Goal: Task Accomplishment & Management: Use online tool/utility

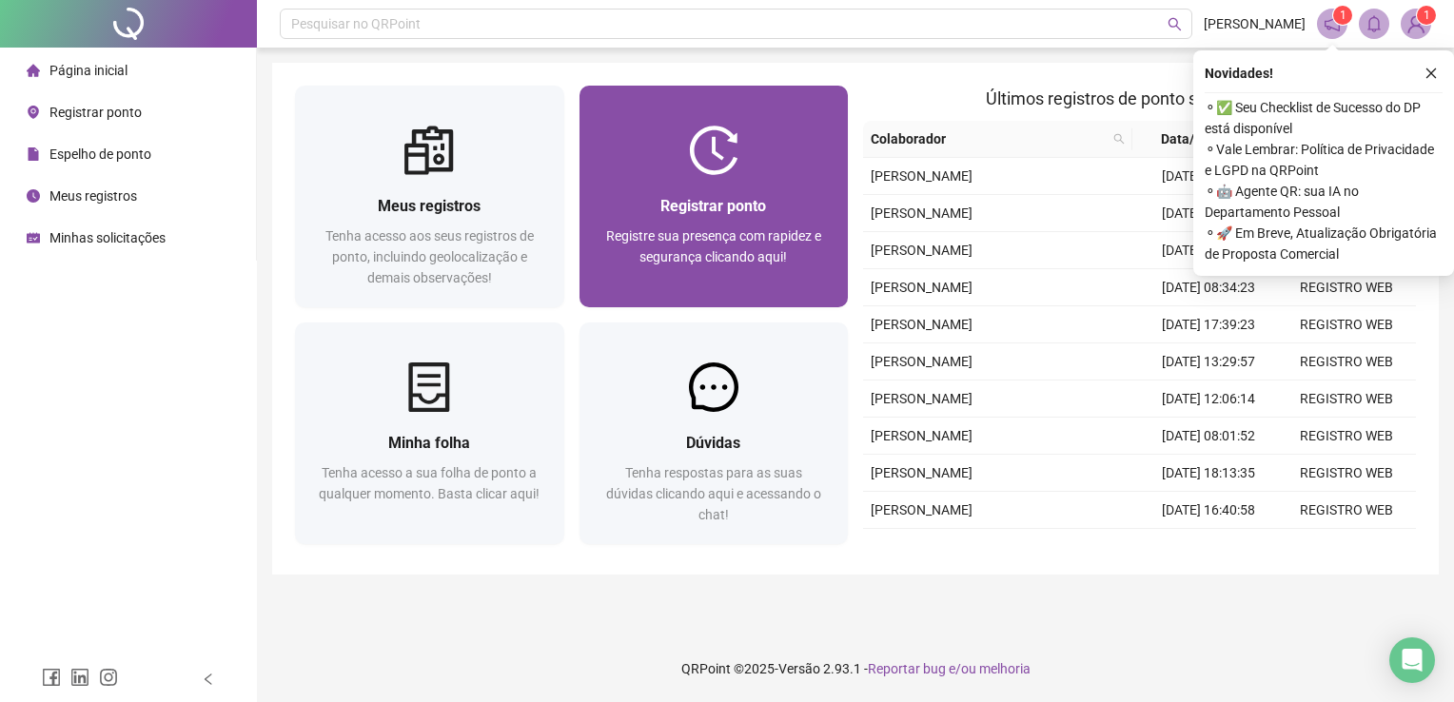
click at [762, 171] on div at bounding box center [714, 150] width 269 height 49
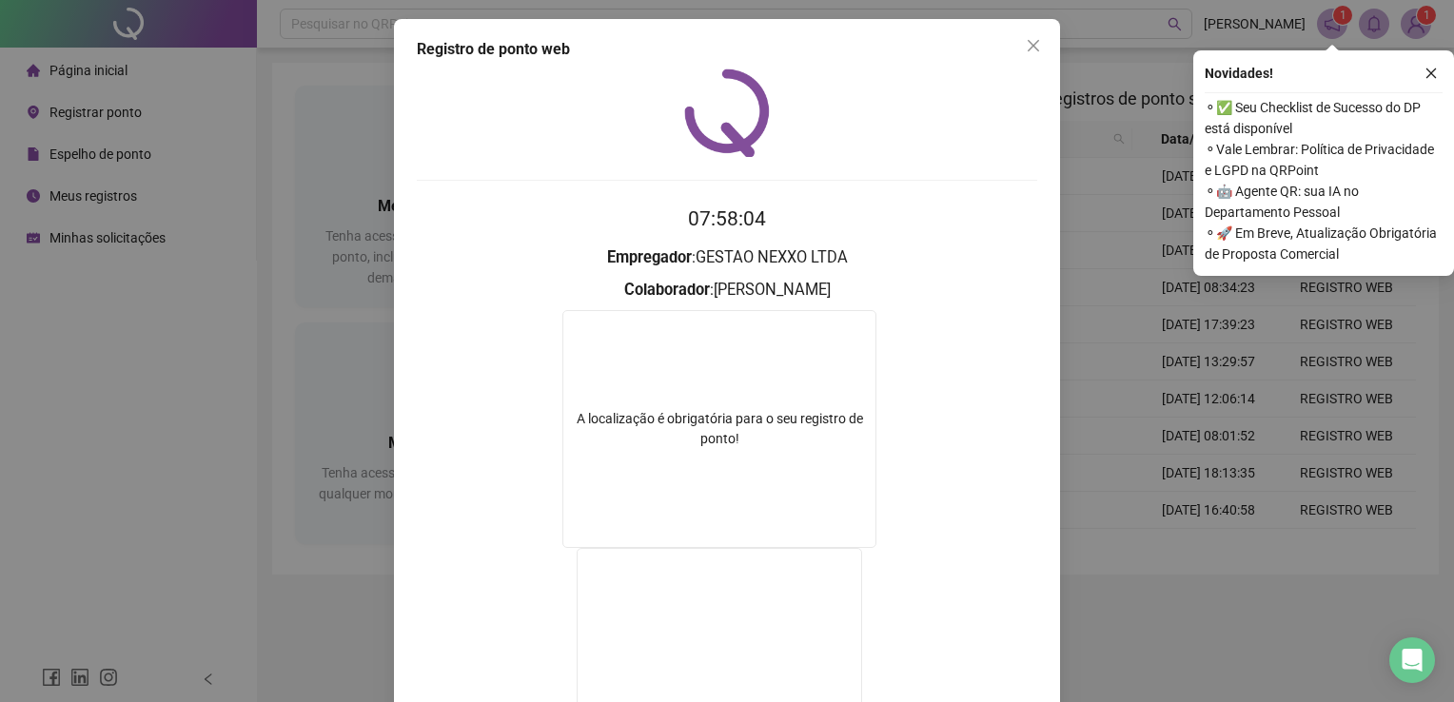
click at [1032, 47] on icon "close" at bounding box center [1033, 45] width 15 height 15
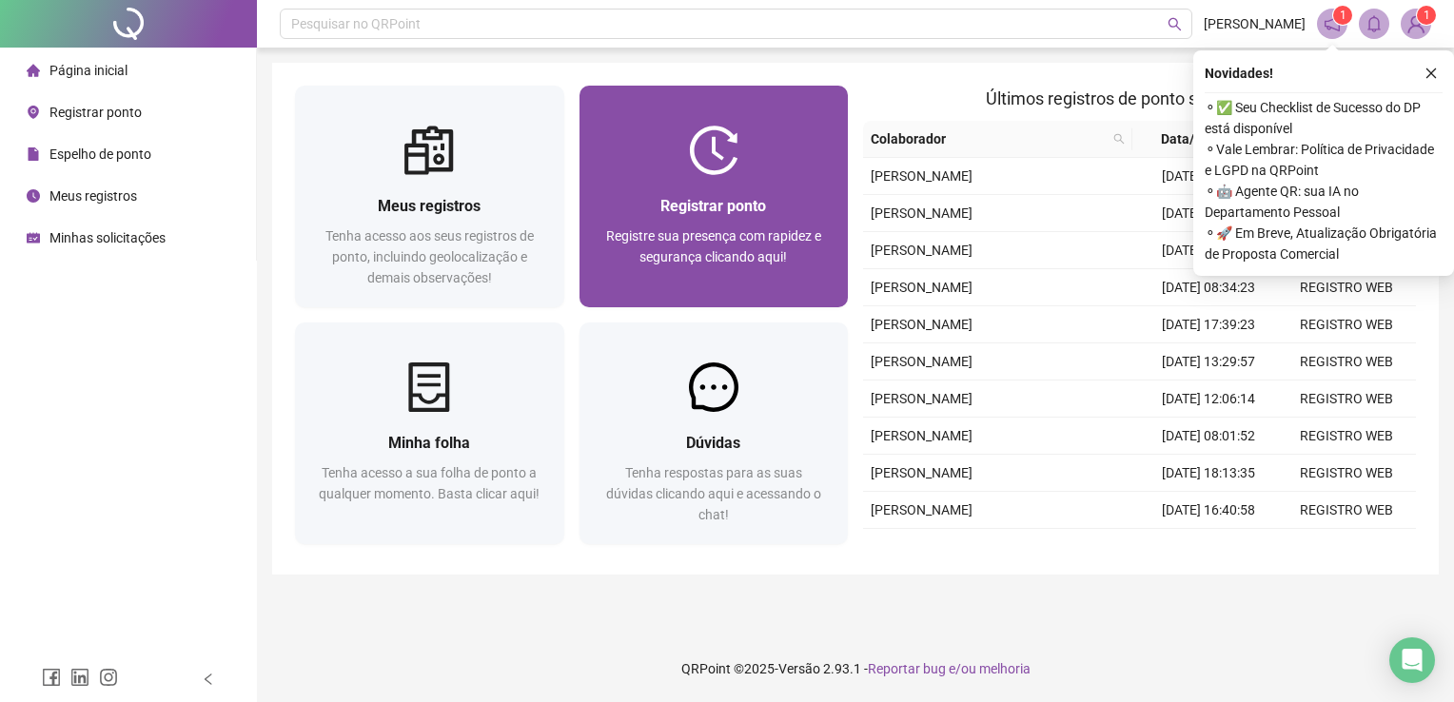
click at [684, 204] on span "Registrar ponto" at bounding box center [714, 206] width 106 height 18
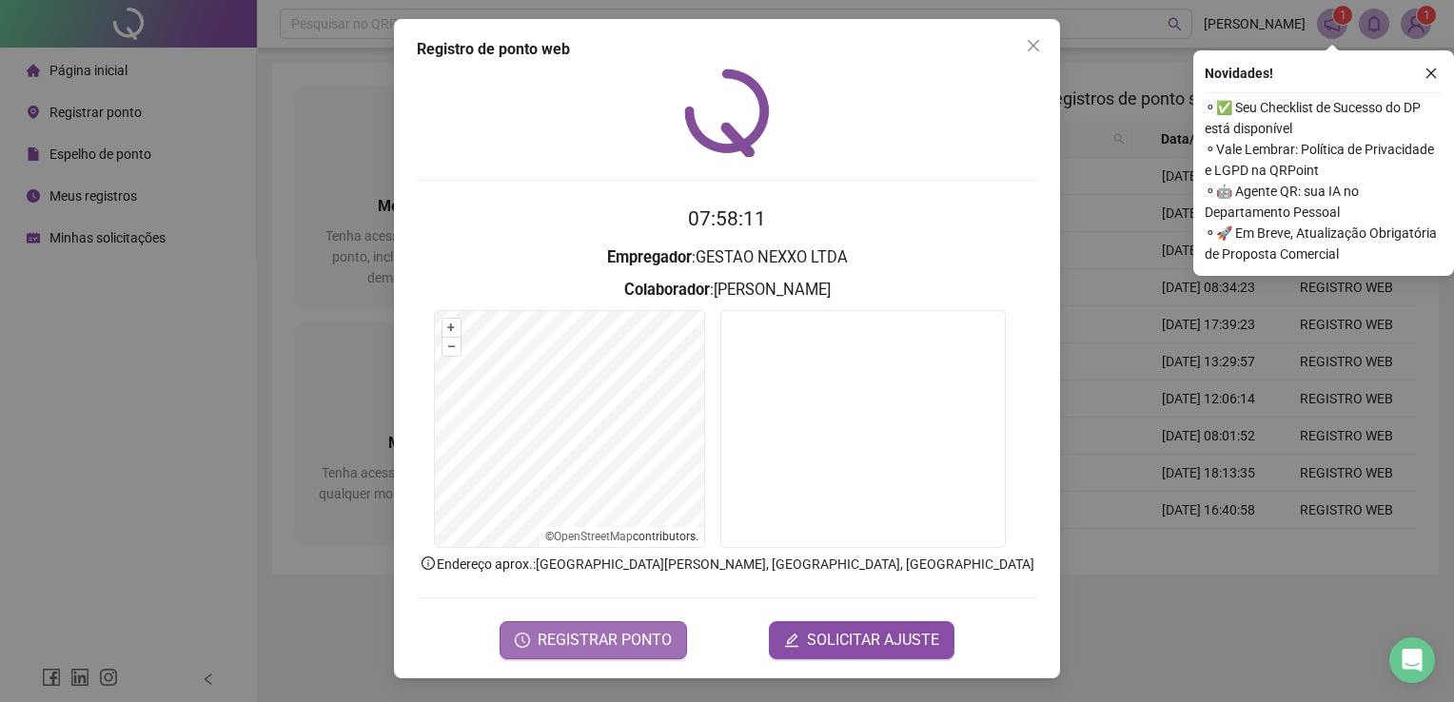
click at [600, 636] on span "REGISTRAR PONTO" at bounding box center [605, 640] width 134 height 23
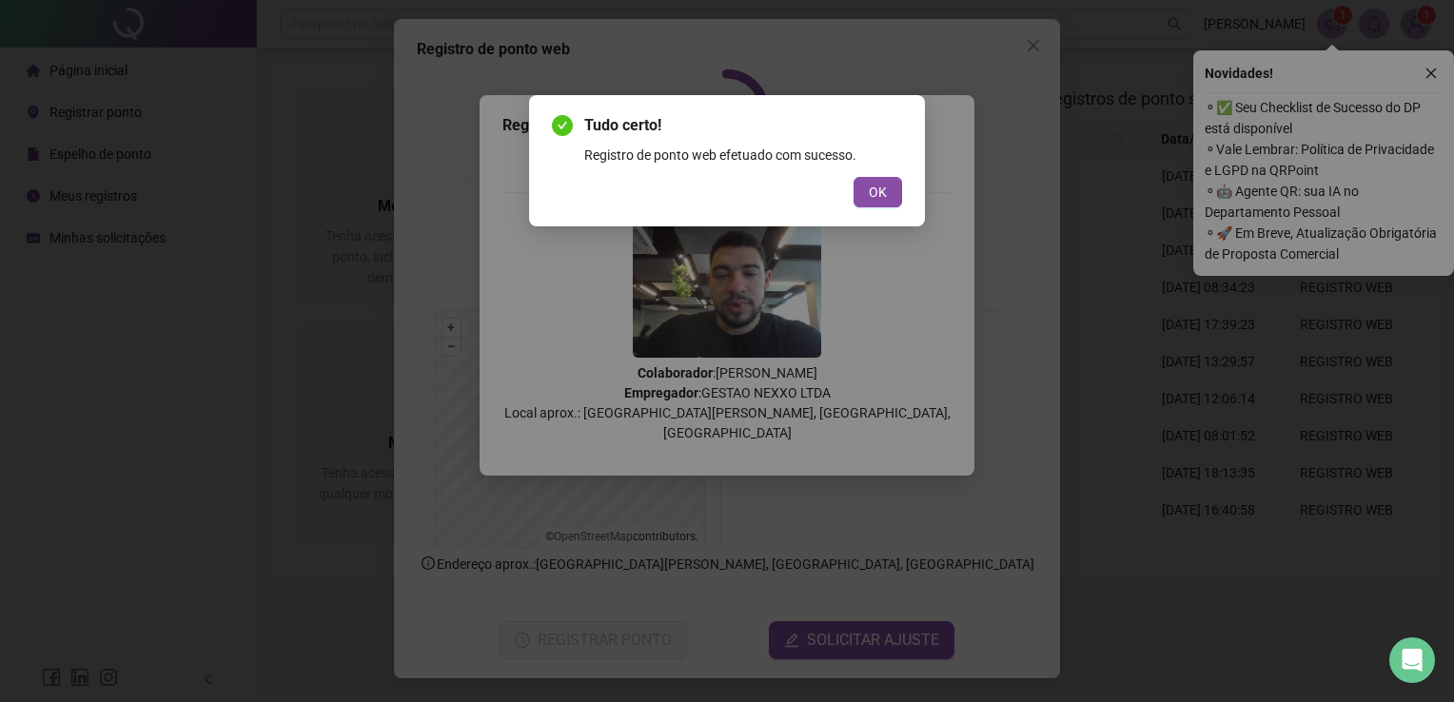
click at [878, 184] on button "OK" at bounding box center [878, 192] width 49 height 30
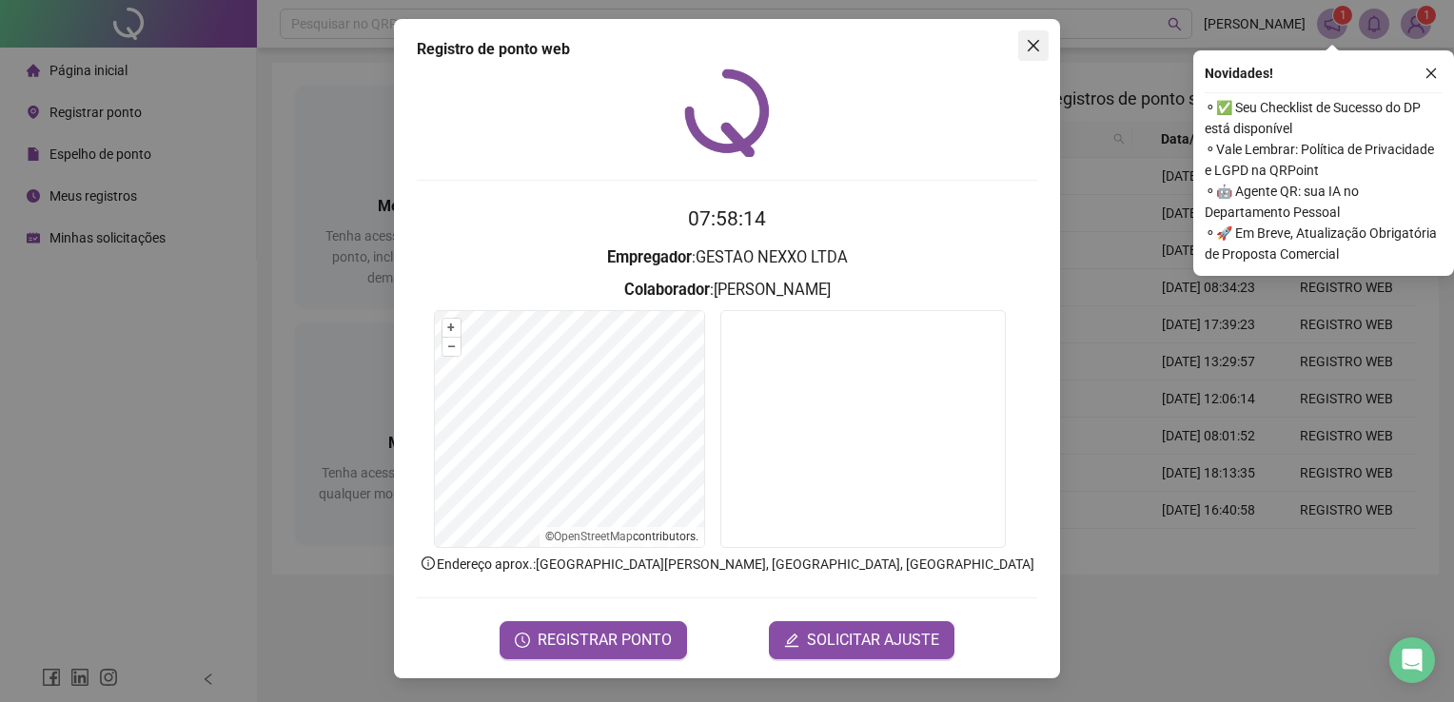
click at [1028, 43] on icon "close" at bounding box center [1033, 45] width 15 height 15
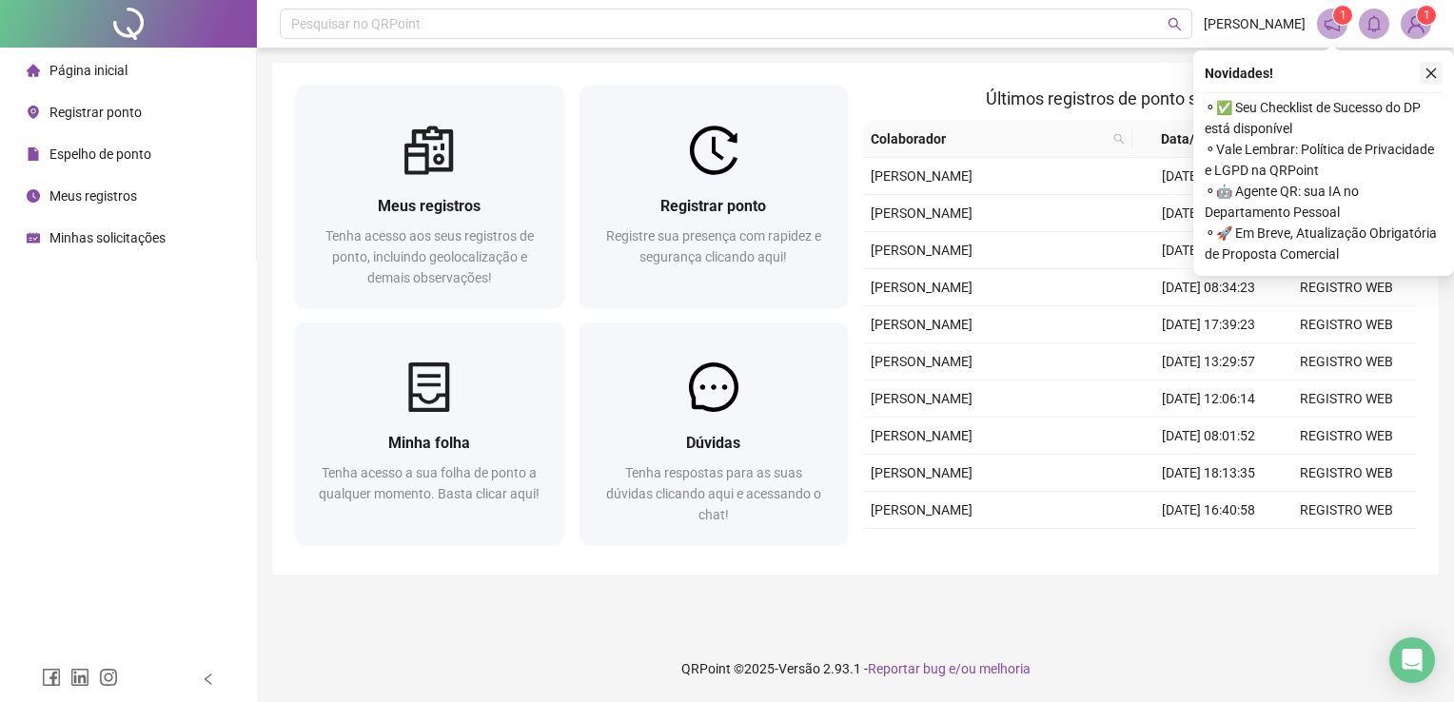
click at [1430, 77] on icon "close" at bounding box center [1431, 73] width 13 height 13
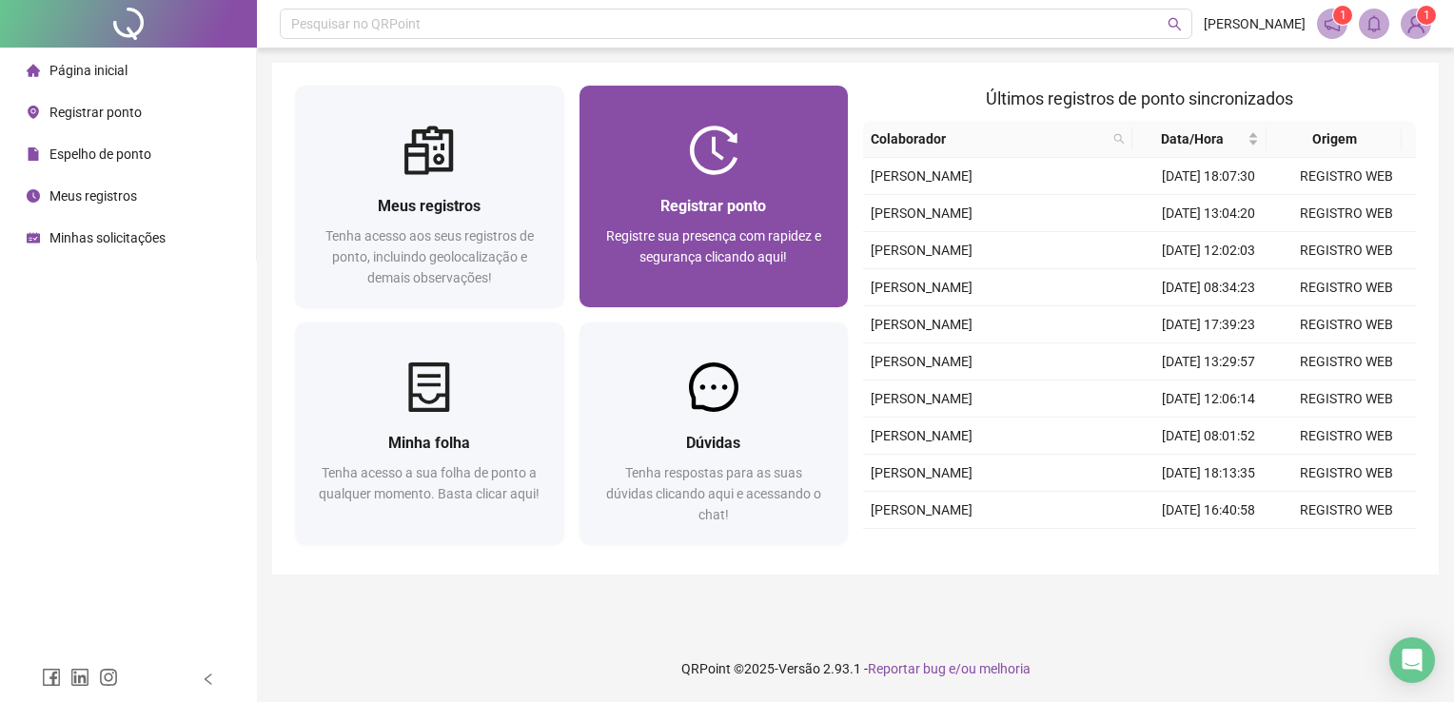
click at [702, 175] on div "Registrar ponto Registre sua presença com rapidez e segurança clicando aqui!" at bounding box center [714, 241] width 269 height 132
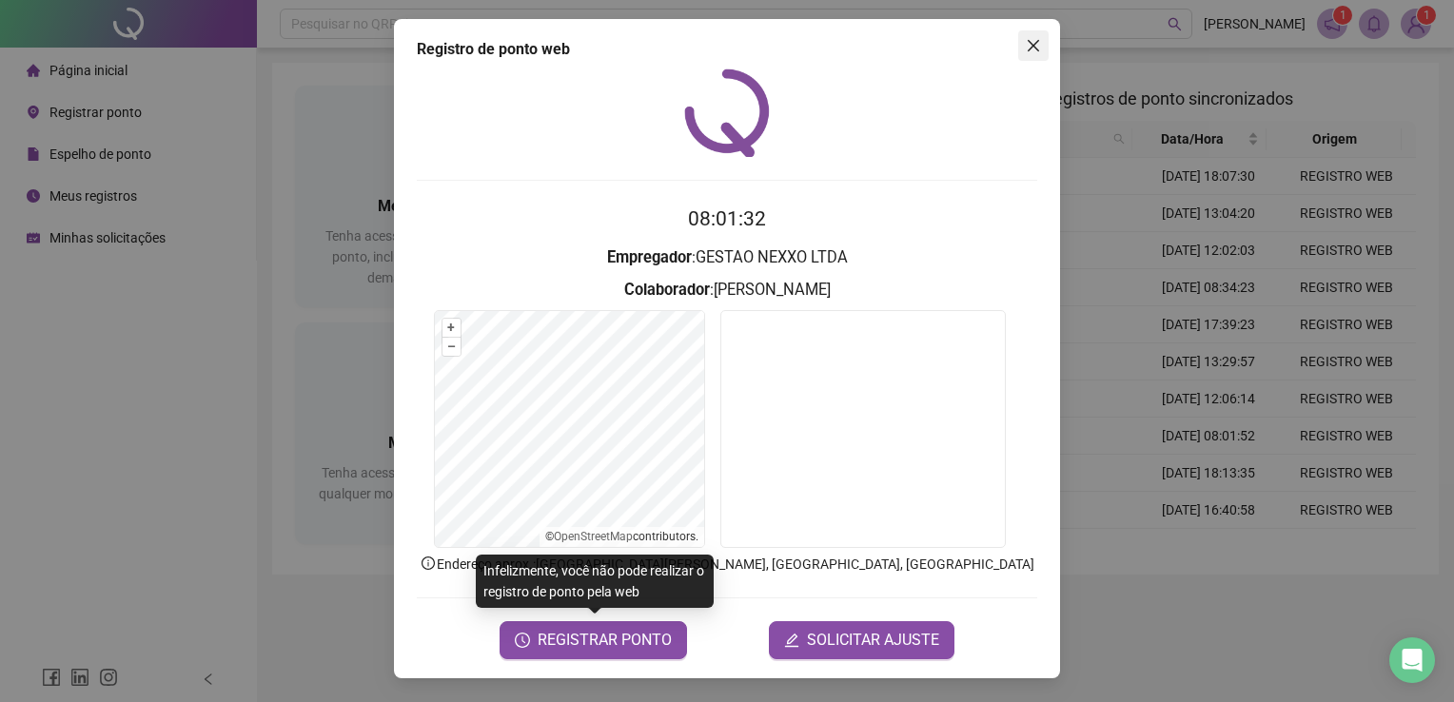
click at [1032, 38] on icon "close" at bounding box center [1033, 45] width 15 height 15
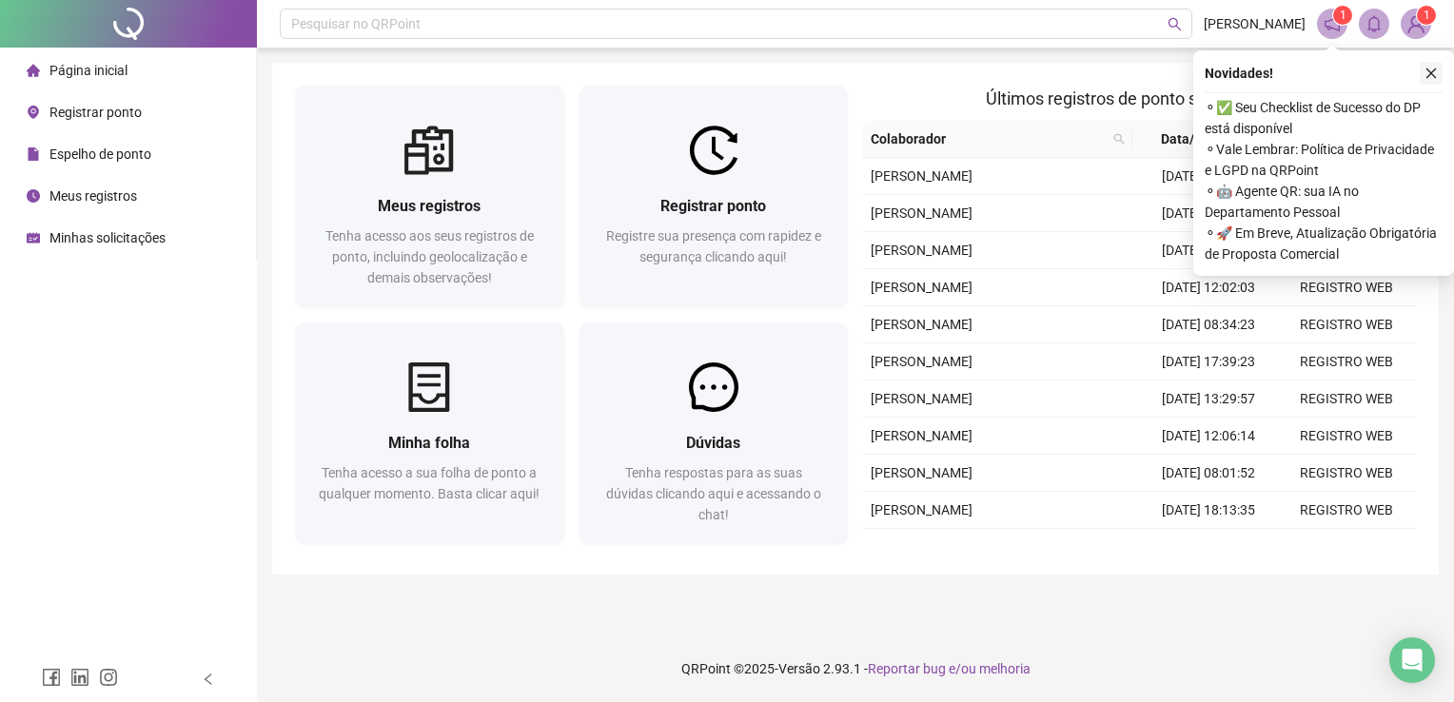
click at [1437, 65] on button "button" at bounding box center [1431, 73] width 23 height 23
